Goal: Task Accomplishment & Management: Manage account settings

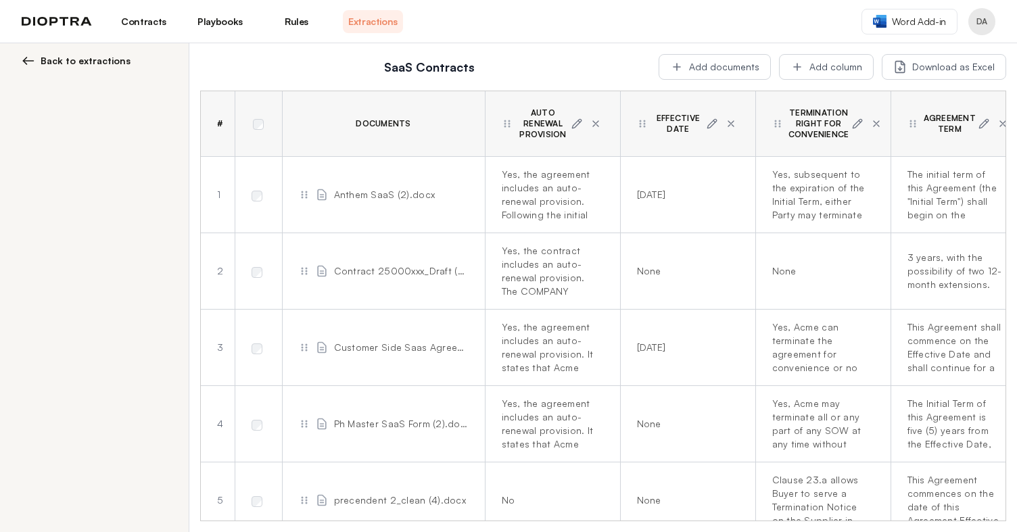
click at [21, 33] on header "Contracts Playbooks Rules Extractions Word Add-in DA" at bounding box center [508, 21] width 1017 height 43
click at [55, 28] on div "Contracts Playbooks Rules Extractions" at bounding box center [212, 21] width 381 height 23
click at [62, 15] on div "Contracts Playbooks Rules Extractions" at bounding box center [212, 21] width 381 height 23
click at [62, 19] on img at bounding box center [57, 21] width 70 height 9
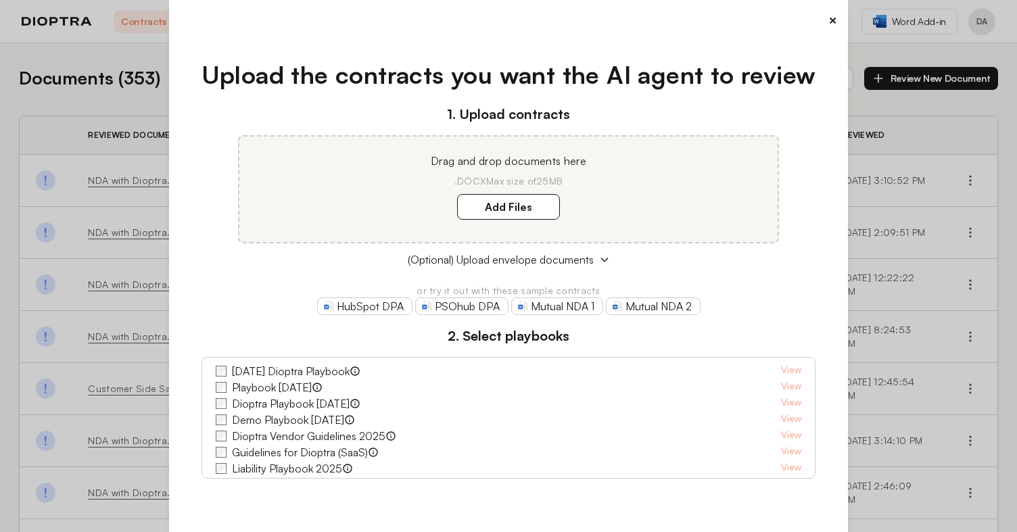
click at [832, 19] on button "×" at bounding box center [832, 20] width 9 height 19
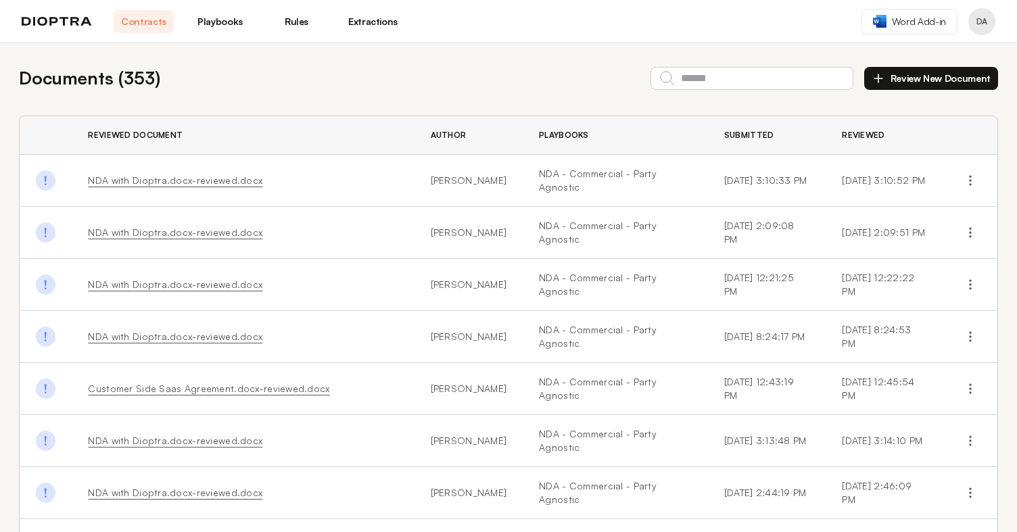
click at [983, 20] on button "Profile menu" at bounding box center [981, 21] width 27 height 27
click at [921, 81] on button "Integrations" at bounding box center [930, 80] width 128 height 24
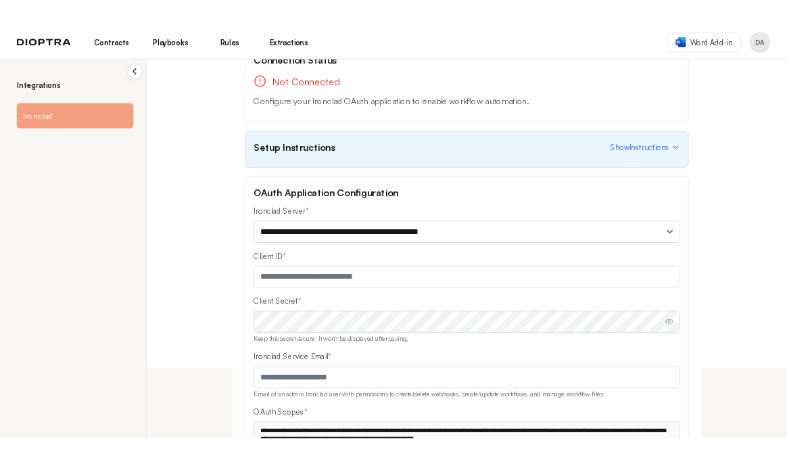
scroll to position [91, 0]
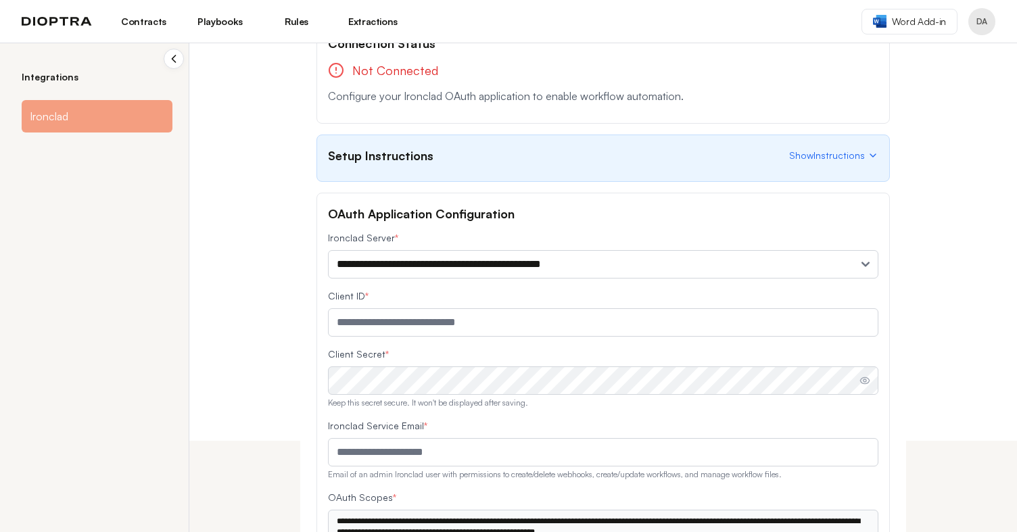
type input "**********"
